Goal: Task Accomplishment & Management: Manage account settings

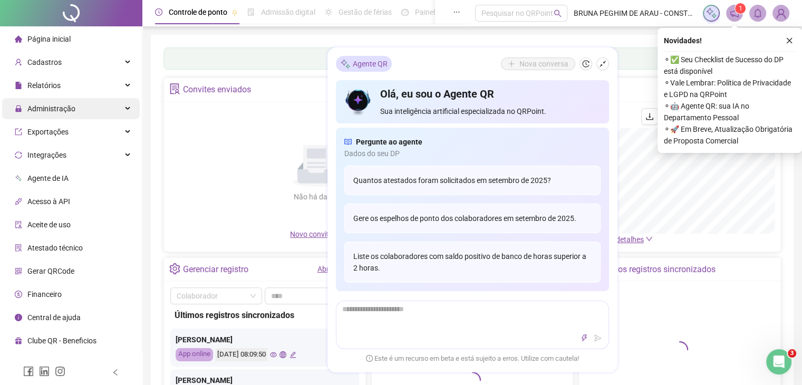
click at [52, 107] on span "Administração" at bounding box center [51, 108] width 48 height 8
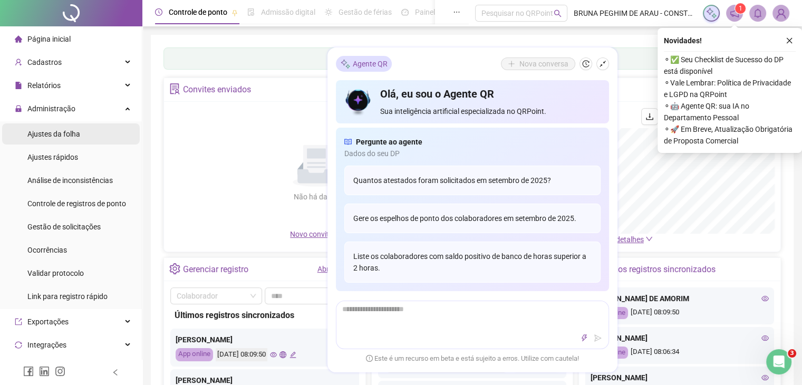
click at [55, 133] on span "Ajustes da folha" at bounding box center [53, 134] width 53 height 8
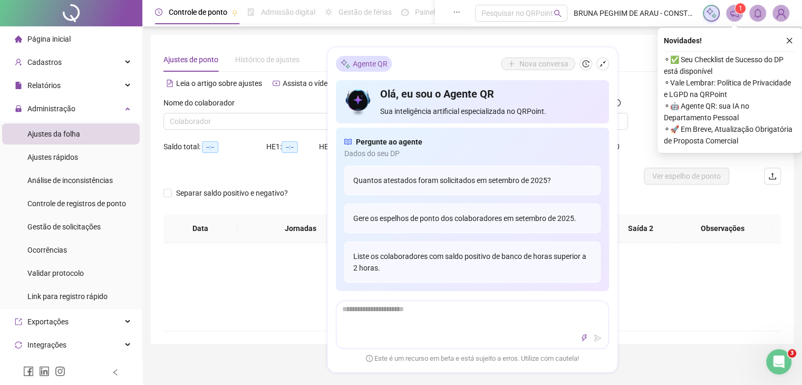
type input "**********"
click at [604, 64] on icon "shrink" at bounding box center [602, 63] width 7 height 7
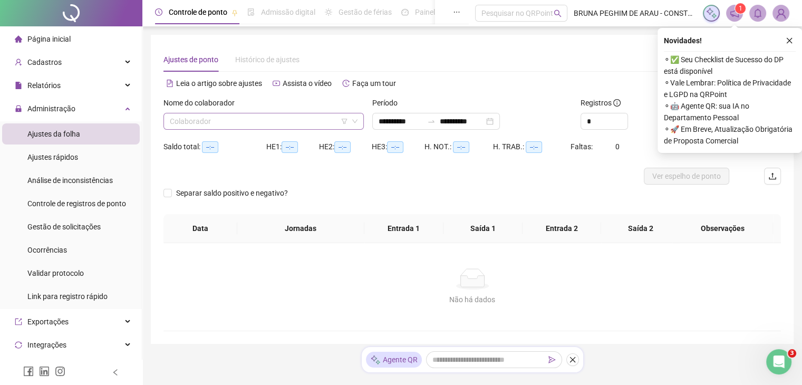
click at [196, 122] on input "search" at bounding box center [259, 121] width 178 height 16
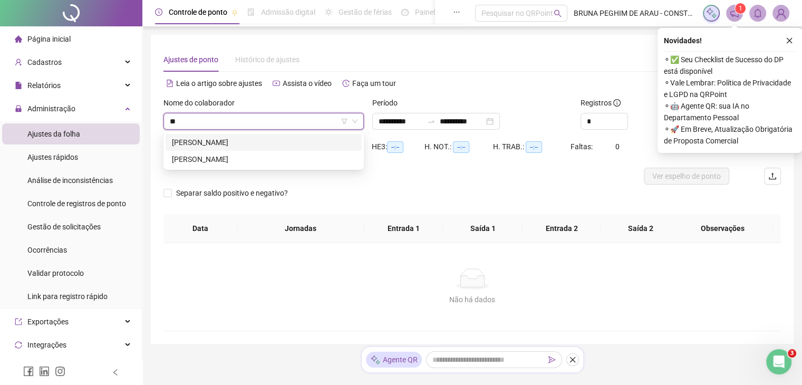
type input "***"
click at [184, 157] on div "[PERSON_NAME]" at bounding box center [264, 159] width 184 height 12
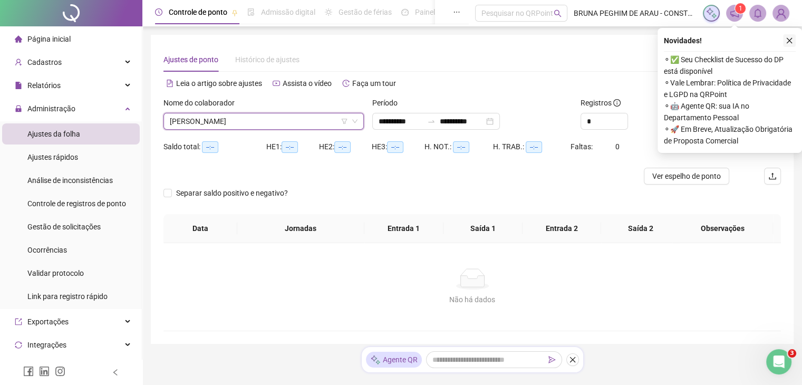
click at [789, 40] on icon "close" at bounding box center [790, 41] width 6 height 6
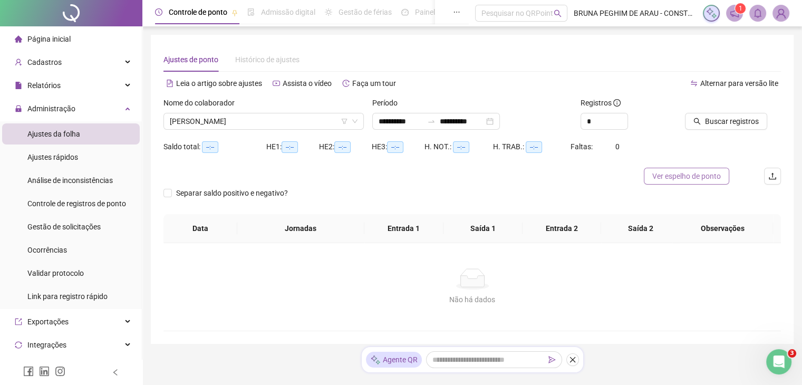
click at [685, 175] on span "Ver espelho de ponto" at bounding box center [686, 176] width 69 height 12
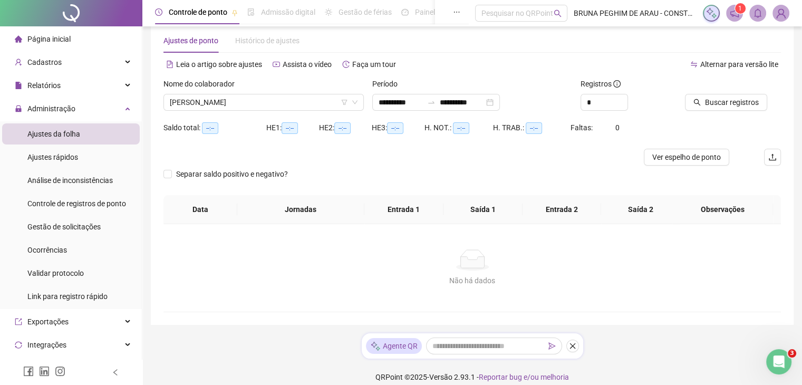
scroll to position [30, 0]
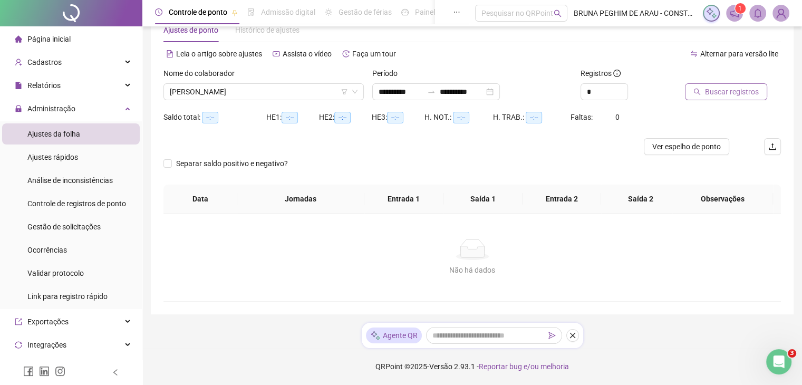
click at [723, 93] on span "Buscar registros" at bounding box center [732, 92] width 54 height 12
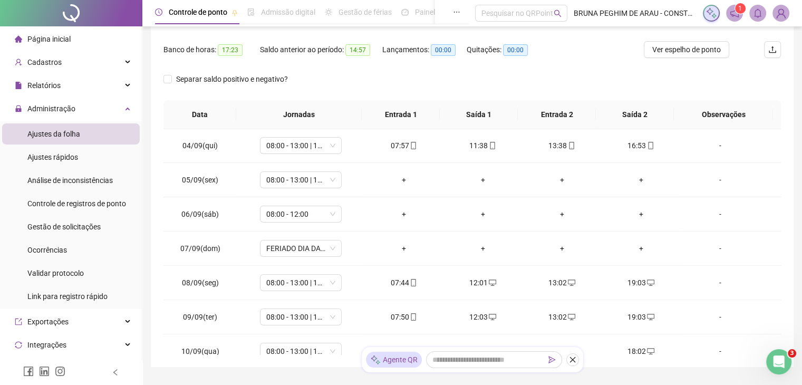
scroll to position [105, 0]
click at [401, 178] on div "+" at bounding box center [404, 178] width 62 height 12
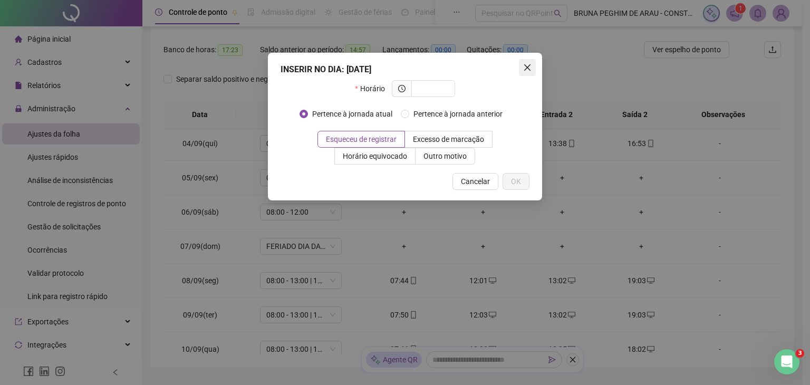
click at [529, 64] on icon "close" at bounding box center [527, 67] width 6 height 6
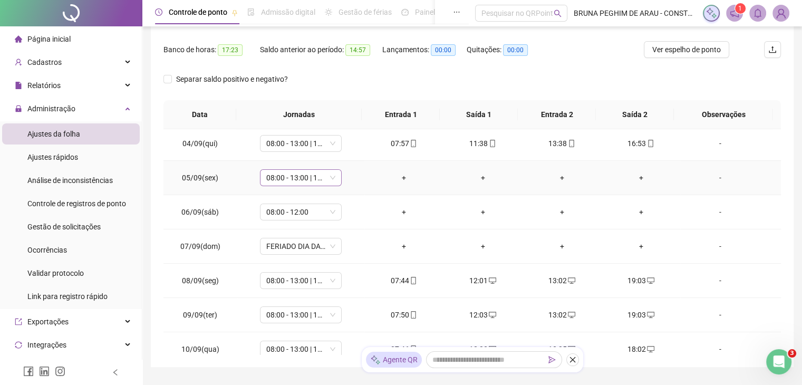
click at [331, 177] on span "08:00 - 13:00 | 15:00 - 18:00" at bounding box center [300, 178] width 69 height 16
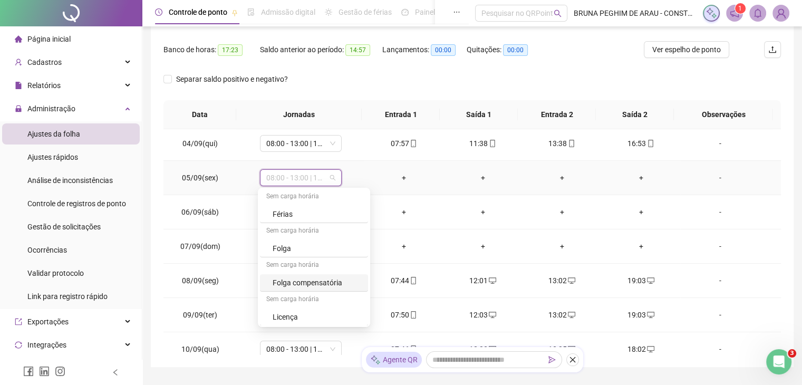
click at [307, 282] on div "Folga compensatória" at bounding box center [317, 283] width 89 height 12
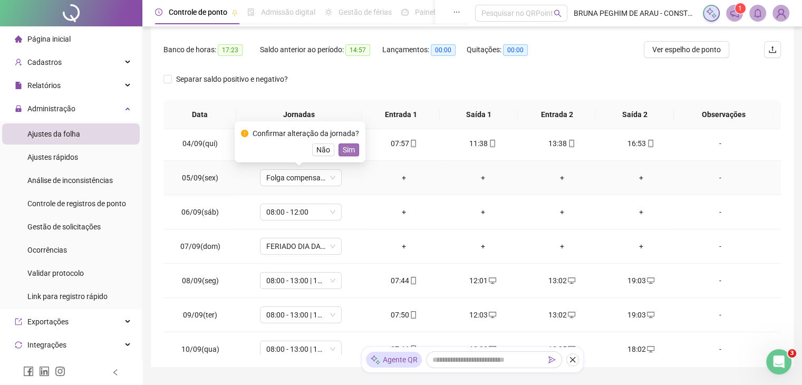
click at [348, 150] on span "Sim" at bounding box center [349, 150] width 12 height 12
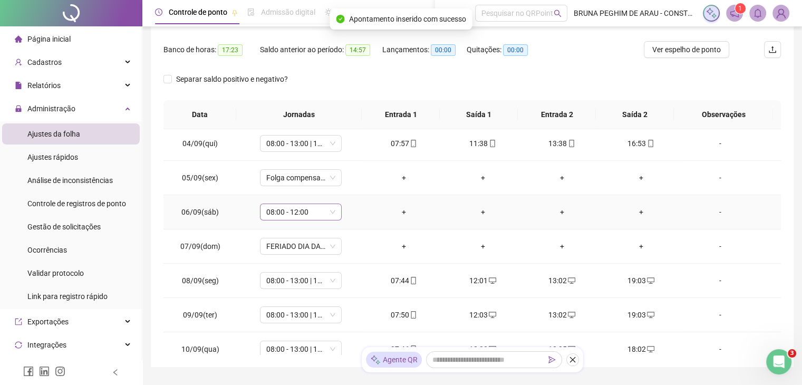
click at [331, 211] on span "08:00 - 12:00" at bounding box center [300, 212] width 69 height 16
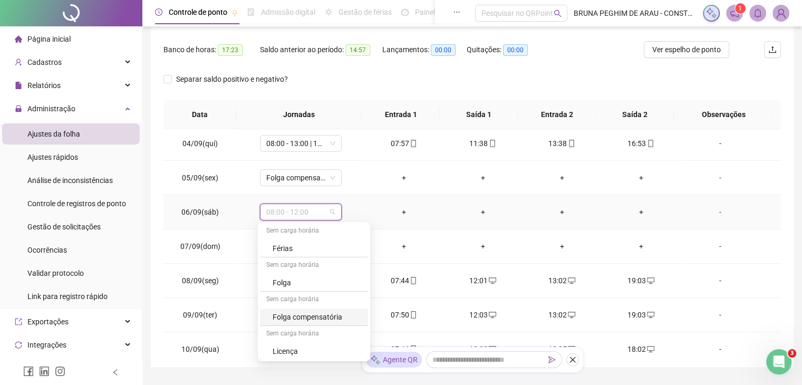
click at [288, 314] on div "Folga compensatória" at bounding box center [317, 317] width 89 height 12
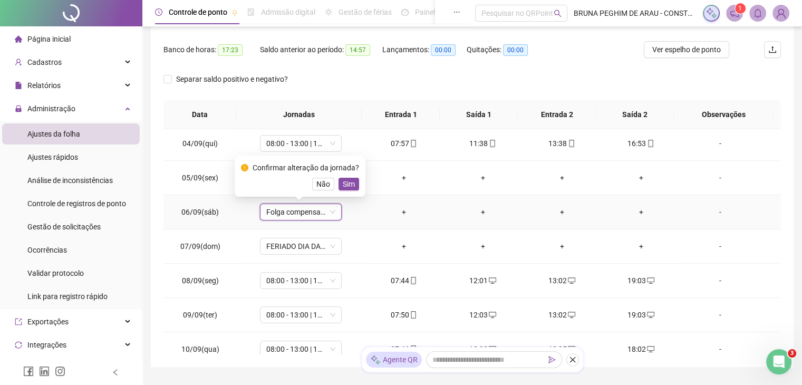
click at [346, 187] on span "Sim" at bounding box center [349, 184] width 12 height 12
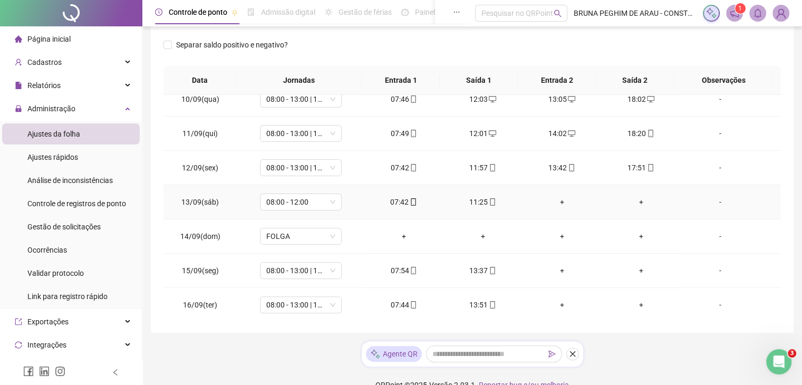
scroll to position [179, 0]
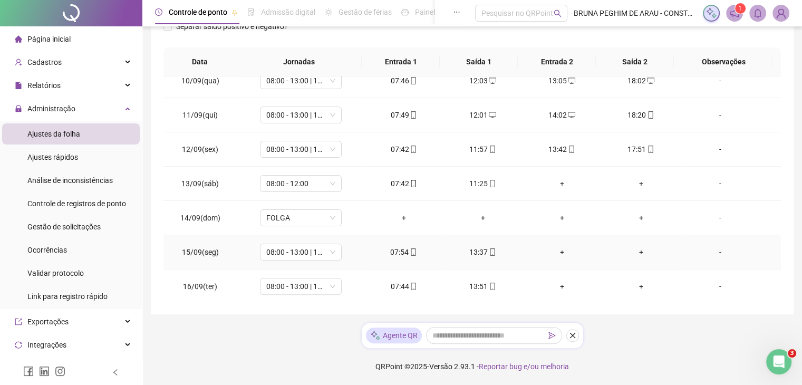
click at [475, 250] on div "13:37" at bounding box center [483, 252] width 62 height 12
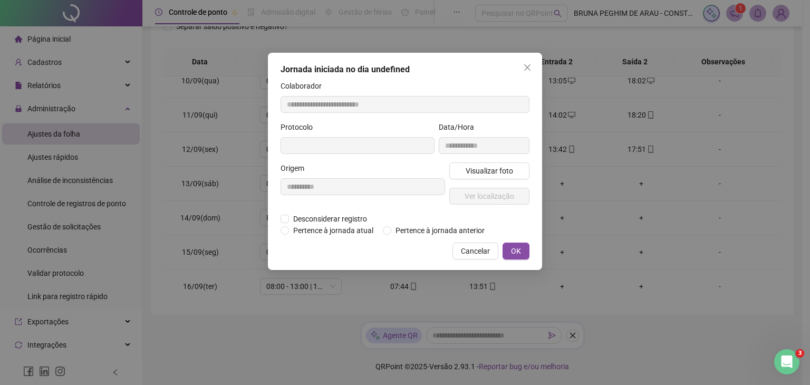
type input "**********"
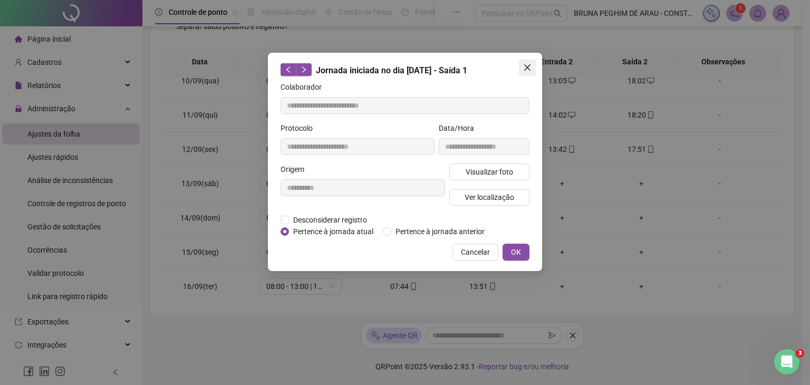
click at [524, 66] on icon "close" at bounding box center [527, 67] width 8 height 8
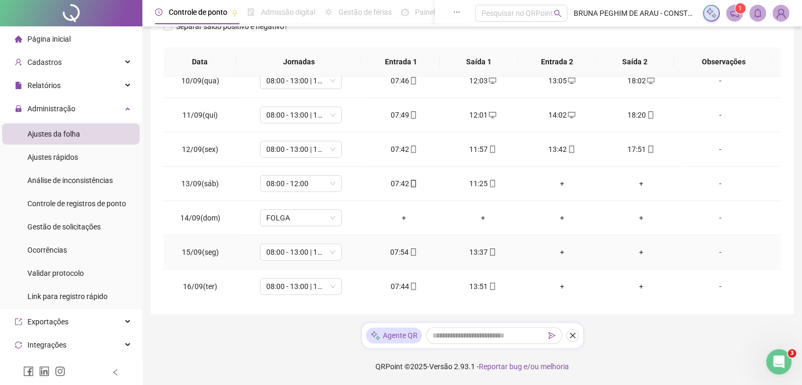
click at [474, 248] on div "13:37" at bounding box center [483, 252] width 62 height 12
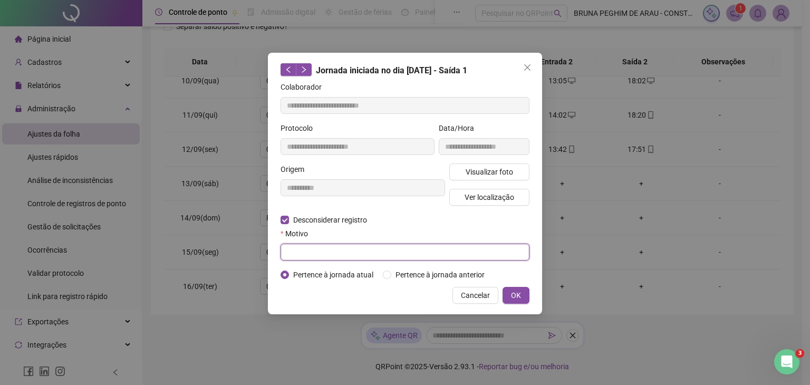
click at [306, 252] on input "text" at bounding box center [405, 252] width 249 height 17
type input "*"
click at [513, 298] on span "OK" at bounding box center [516, 296] width 10 height 12
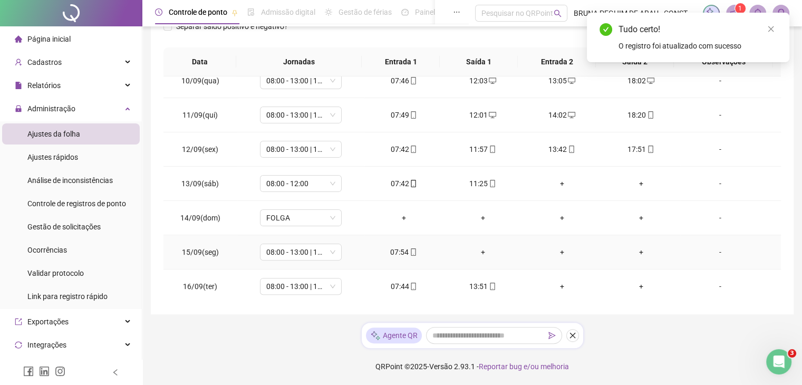
click at [480, 254] on div "+" at bounding box center [483, 252] width 62 height 12
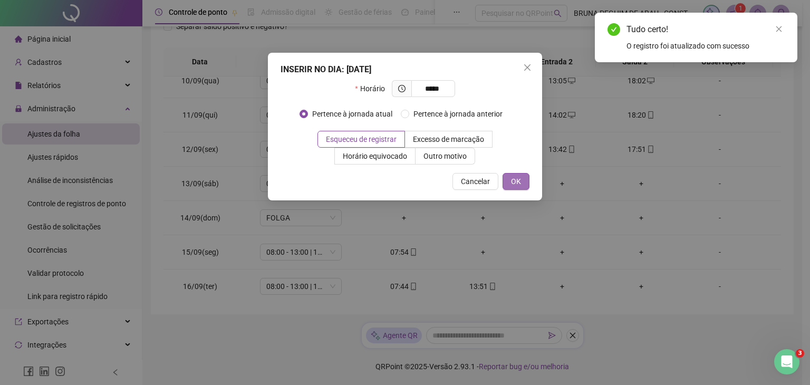
type input "*****"
click at [521, 178] on span "OK" at bounding box center [516, 182] width 10 height 12
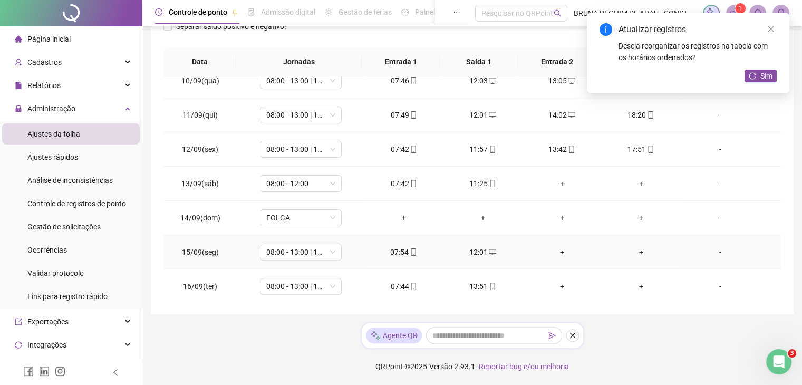
click at [556, 250] on div "+" at bounding box center [562, 252] width 62 height 12
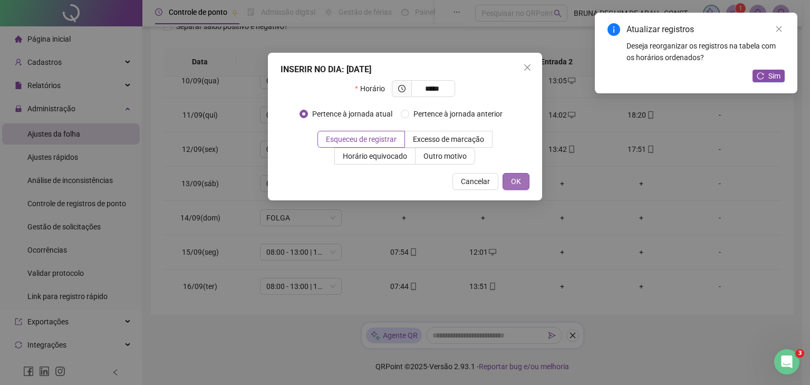
type input "*****"
click at [512, 177] on span "OK" at bounding box center [516, 182] width 10 height 12
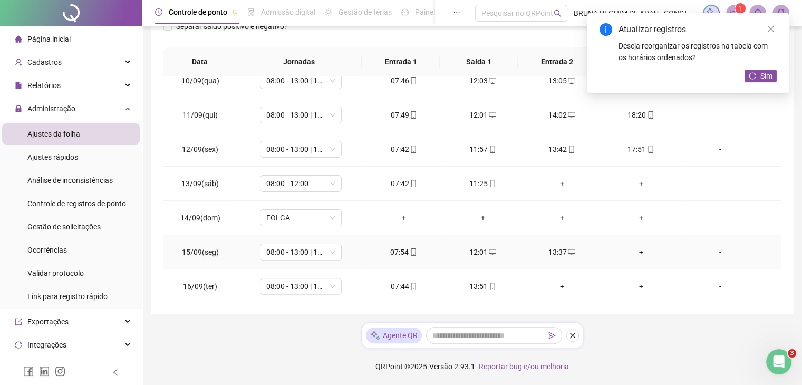
click at [633, 249] on div "+" at bounding box center [641, 252] width 62 height 12
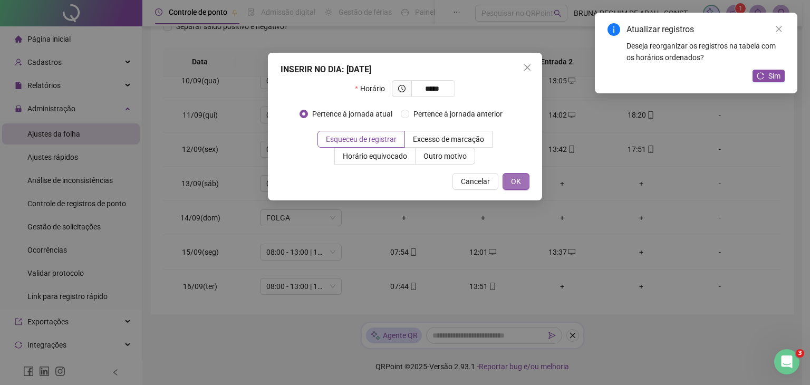
type input "*****"
click at [513, 183] on span "OK" at bounding box center [516, 182] width 10 height 12
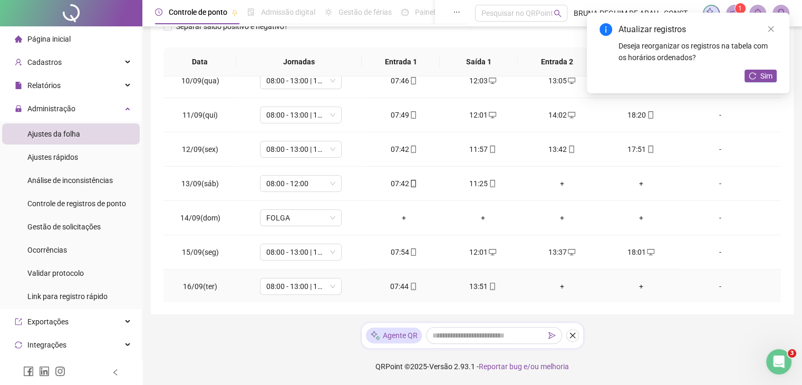
click at [477, 282] on div "13:51" at bounding box center [483, 287] width 62 height 12
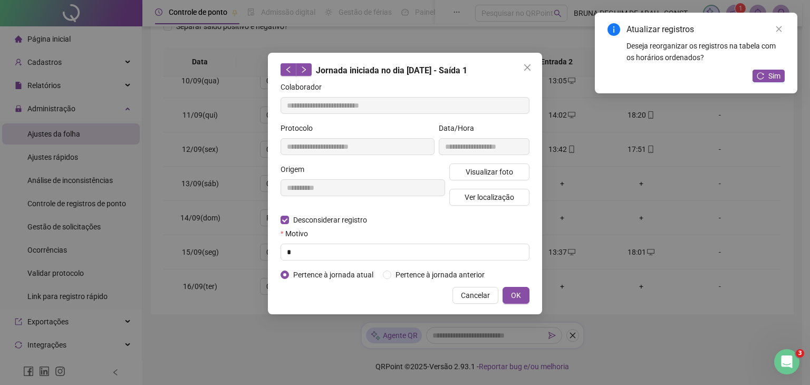
type input "**********"
click at [295, 256] on input "text" at bounding box center [405, 252] width 249 height 17
type input "*"
click at [513, 292] on span "OK" at bounding box center [516, 296] width 10 height 12
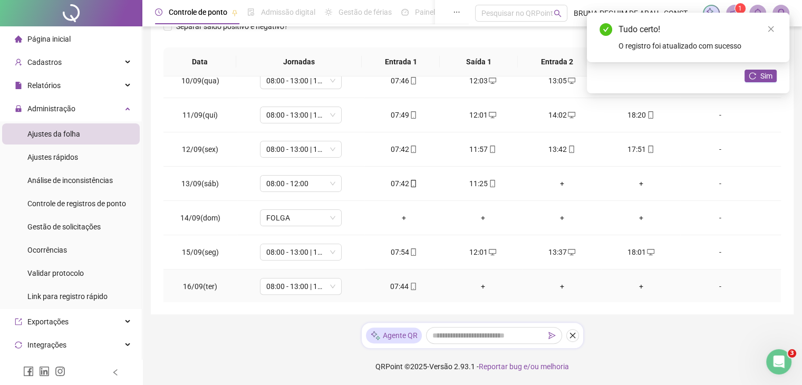
click at [477, 284] on div "+" at bounding box center [483, 287] width 62 height 12
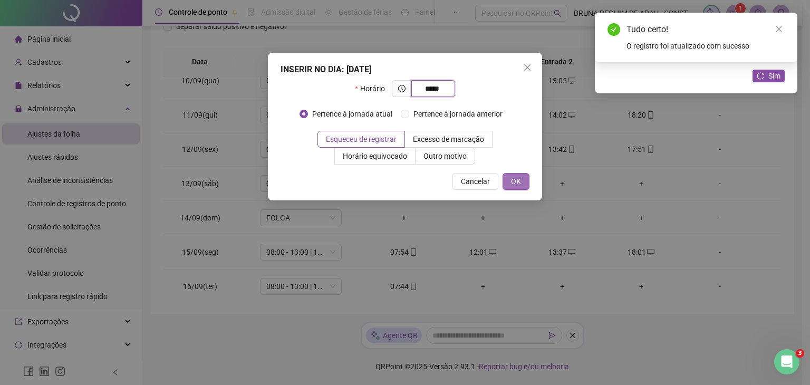
type input "*****"
click at [518, 183] on span "OK" at bounding box center [516, 182] width 10 height 12
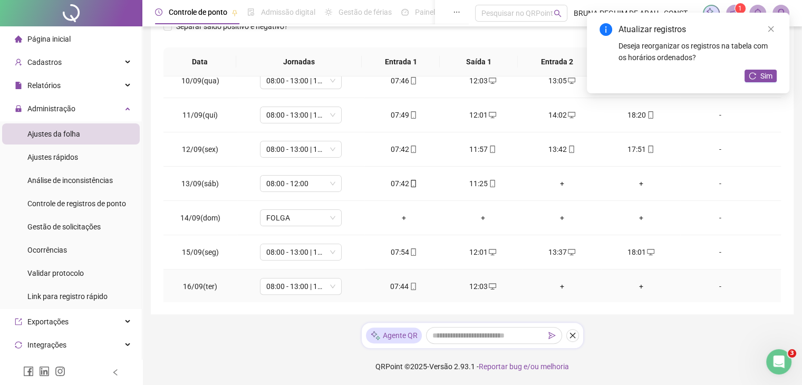
click at [559, 286] on div "+" at bounding box center [562, 287] width 62 height 12
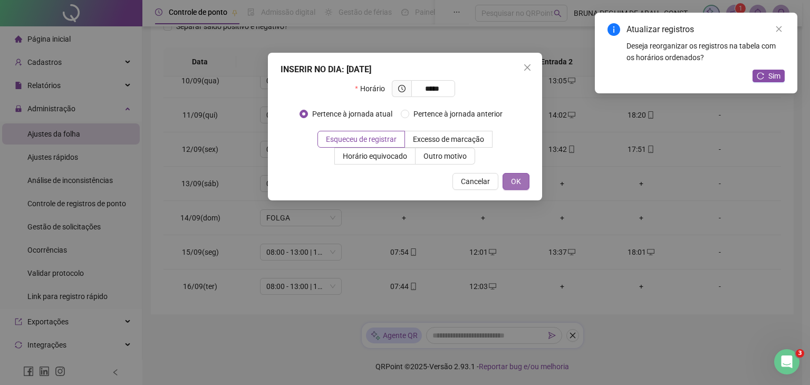
type input "*****"
click at [515, 179] on span "OK" at bounding box center [516, 182] width 10 height 12
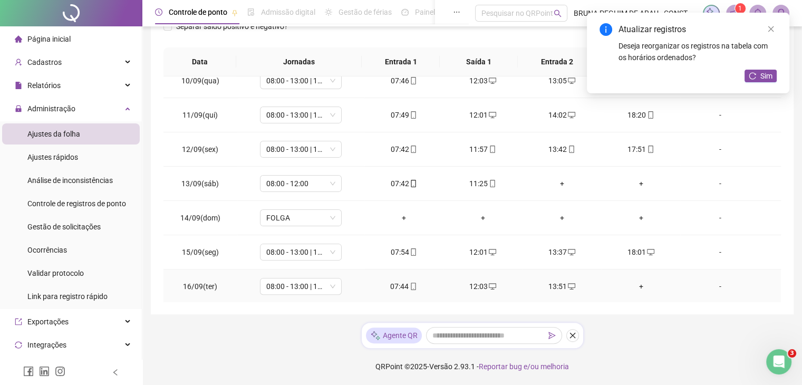
click at [552, 284] on div "13:51" at bounding box center [562, 287] width 62 height 12
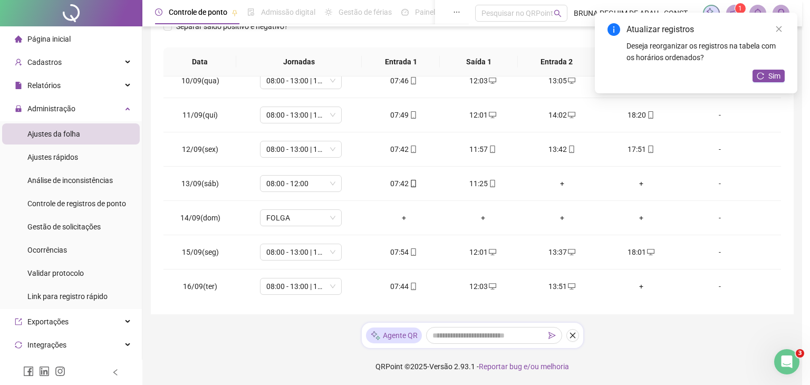
type input "**********"
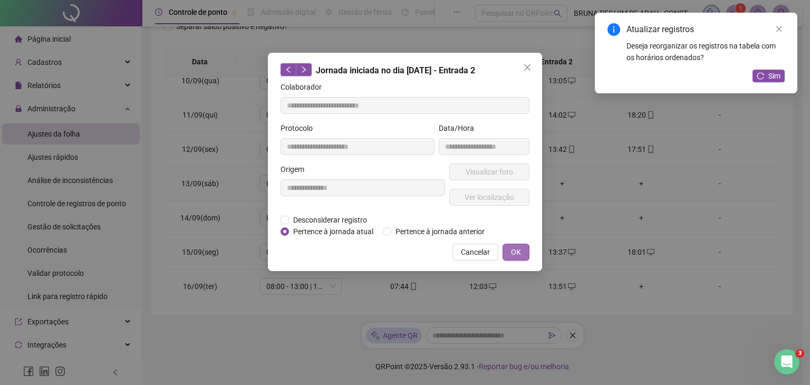
click at [519, 250] on span "OK" at bounding box center [516, 252] width 10 height 12
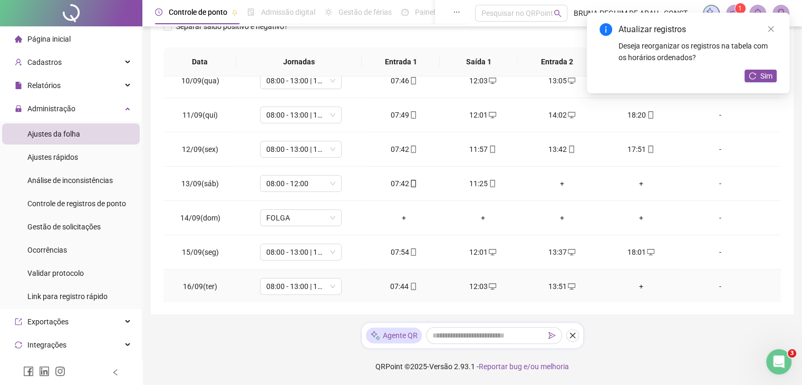
click at [633, 282] on div "+" at bounding box center [641, 287] width 62 height 12
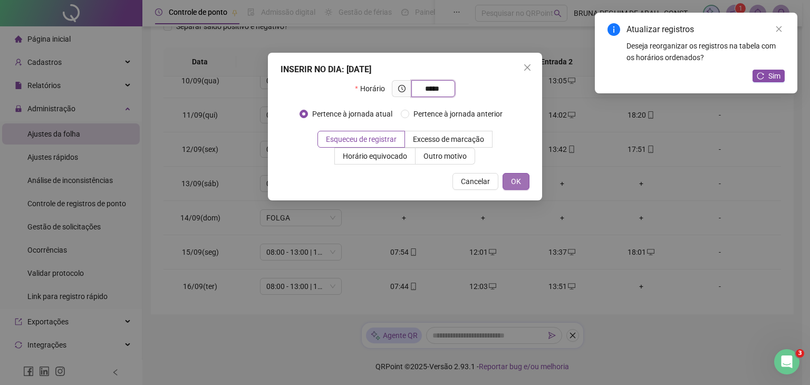
type input "*****"
click at [523, 180] on button "OK" at bounding box center [516, 181] width 27 height 17
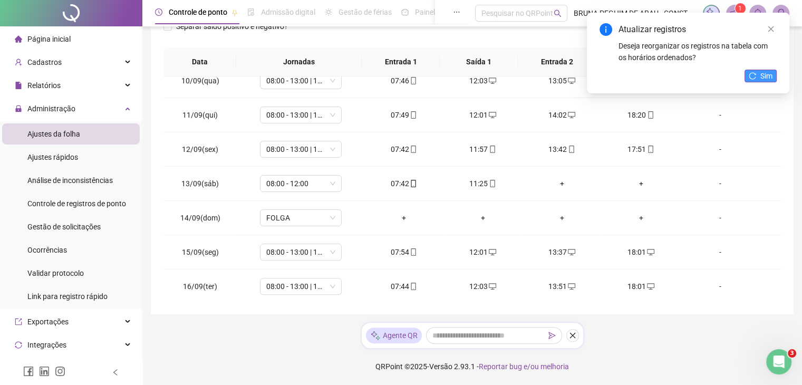
click at [755, 75] on icon "reload" at bounding box center [752, 75] width 7 height 7
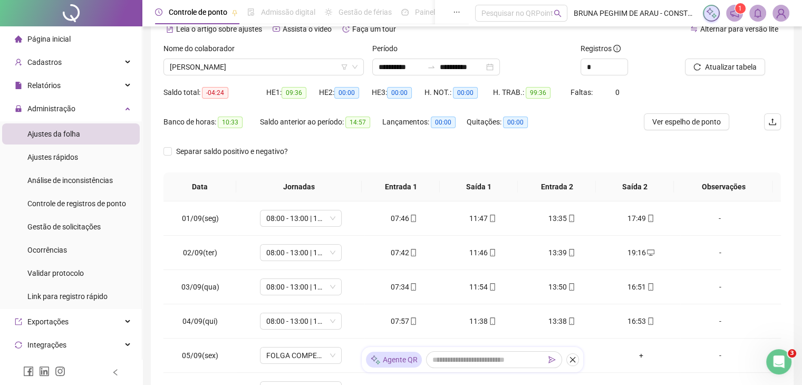
scroll to position [0, 0]
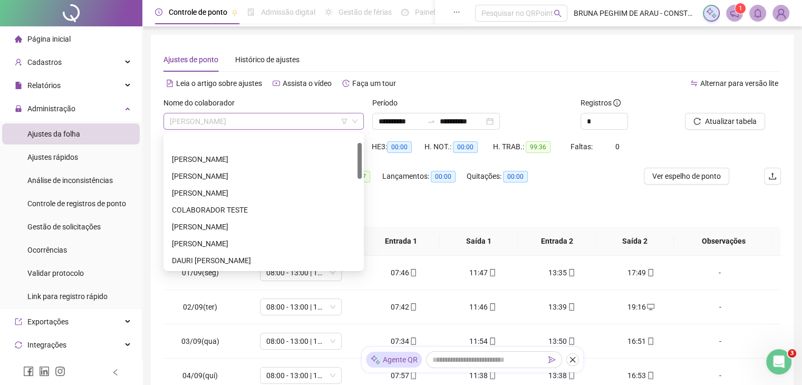
click at [291, 123] on span "[PERSON_NAME]" at bounding box center [264, 121] width 188 height 16
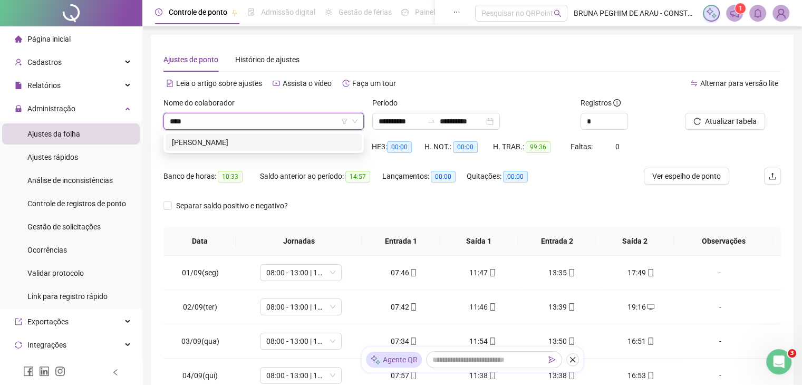
type input "*****"
click at [249, 144] on div "[PERSON_NAME]" at bounding box center [264, 143] width 184 height 12
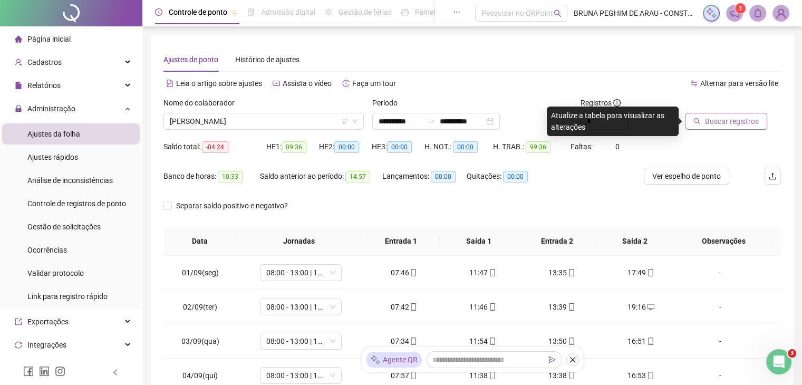
click at [711, 123] on span "Buscar registros" at bounding box center [732, 121] width 54 height 12
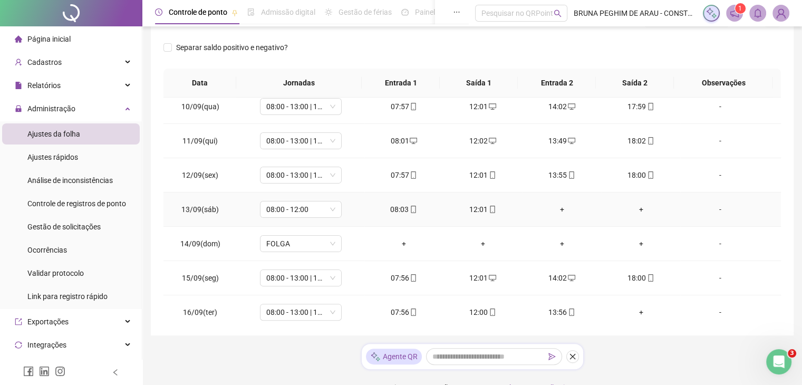
scroll to position [321, 0]
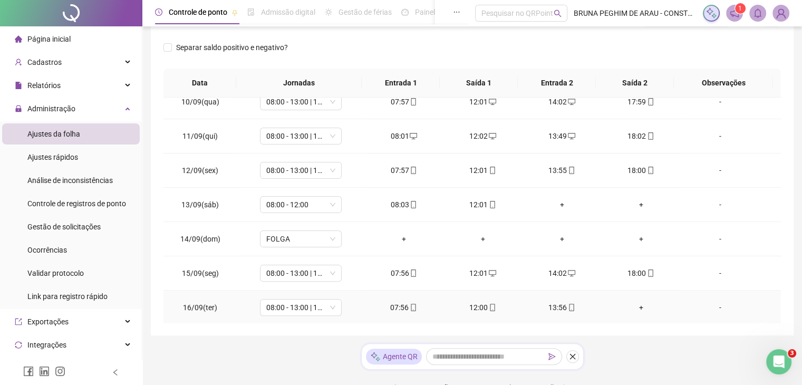
click at [634, 306] on div "+" at bounding box center [641, 308] width 62 height 12
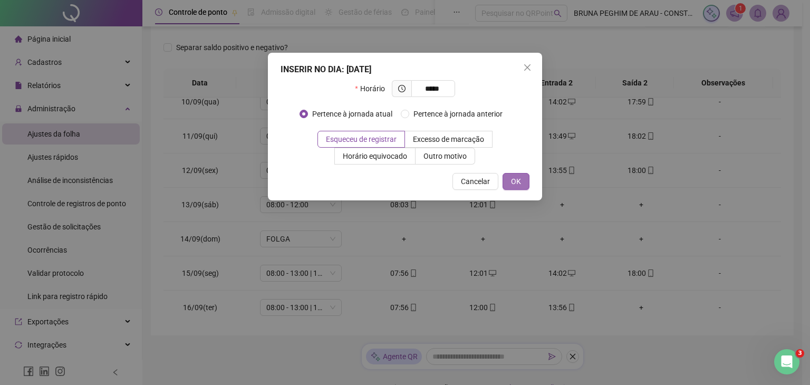
type input "*****"
click at [507, 178] on button "OK" at bounding box center [516, 181] width 27 height 17
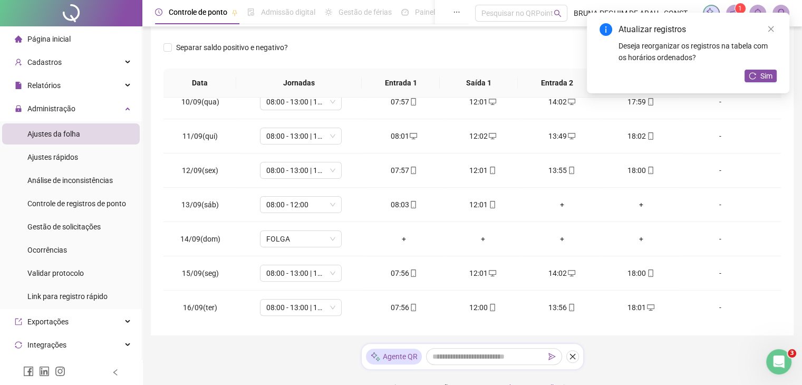
click at [759, 67] on div "Atualizar registros Deseja reorganizar os registros na tabela com os horários o…" at bounding box center [688, 53] width 203 height 81
click at [757, 73] on button "Sim" at bounding box center [761, 76] width 32 height 13
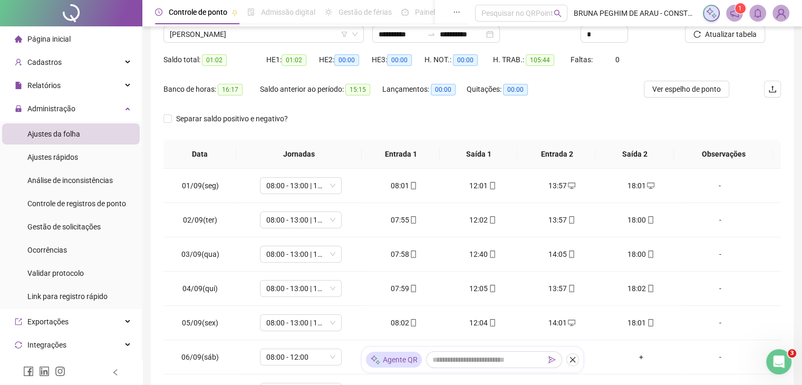
scroll to position [0, 0]
